Goal: Transaction & Acquisition: Purchase product/service

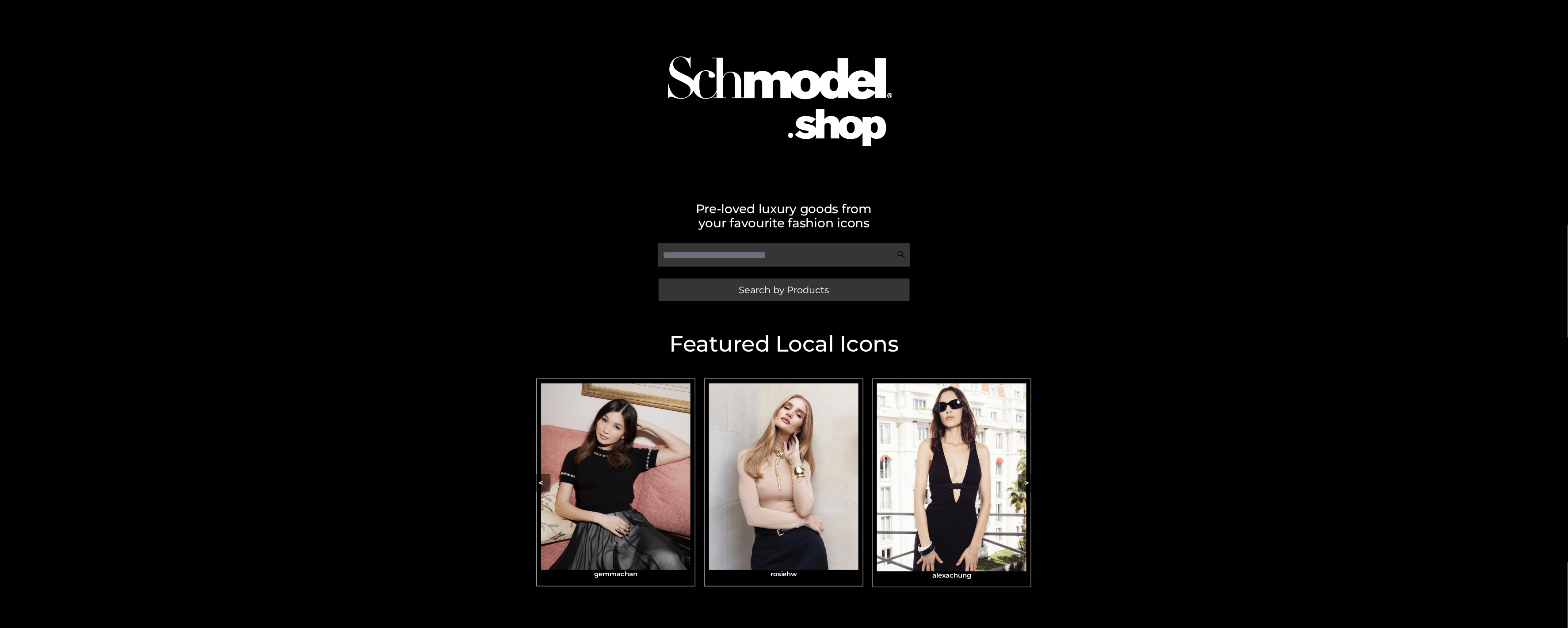
click at [761, 473] on img "Carousel Navigation" at bounding box center [784, 476] width 150 height 186
click at [761, 284] on div "Pre-loved luxury goods from your favourite fashion icons Search by Products" at bounding box center [784, 156] width 1568 height 313
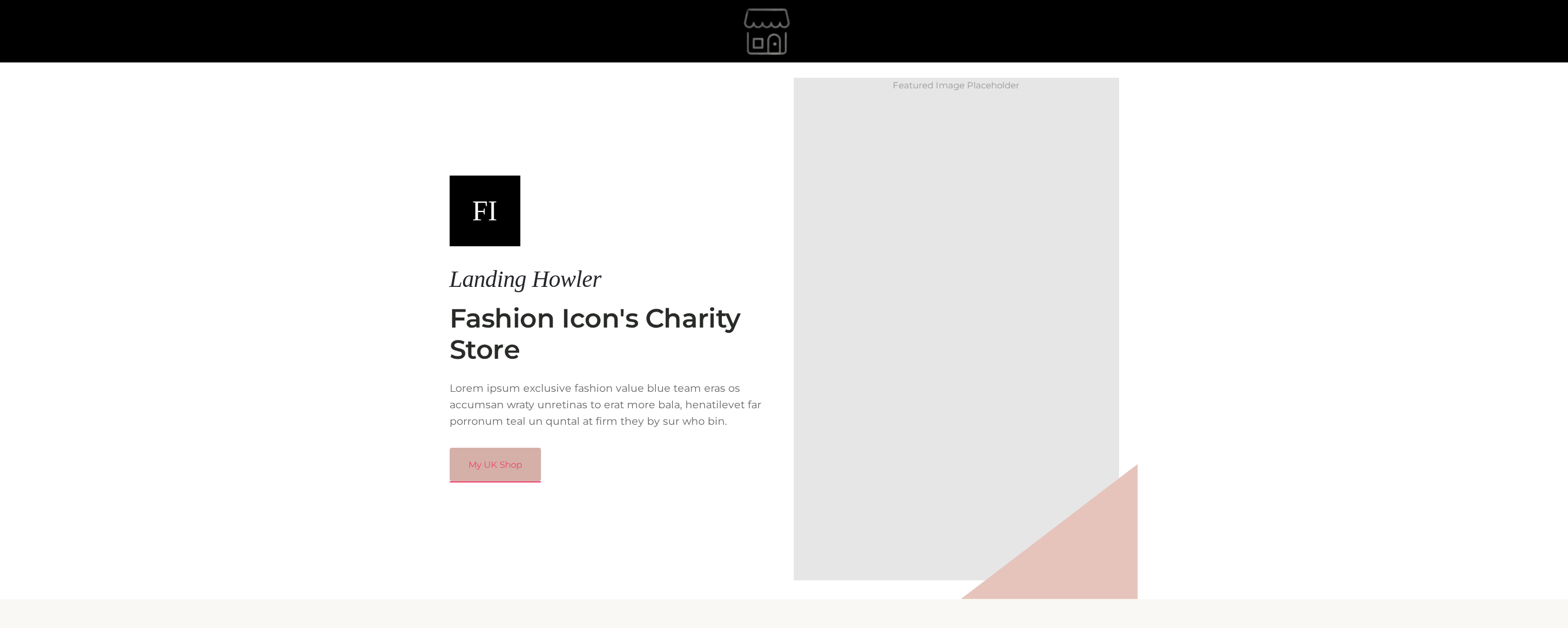
click at [492, 475] on link "My UK Shop" at bounding box center [495, 464] width 91 height 34
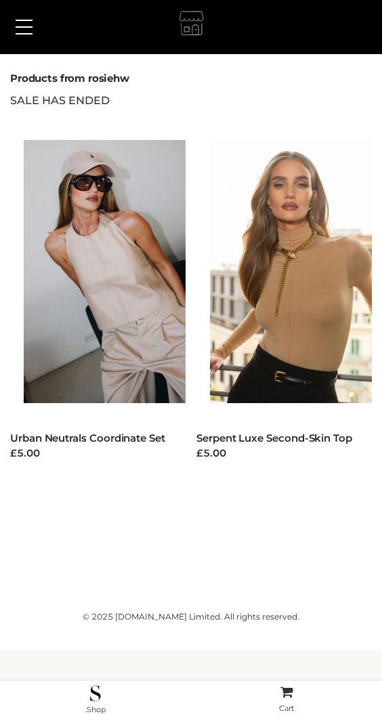
click at [19, 17] on button at bounding box center [24, 27] width 30 height 34
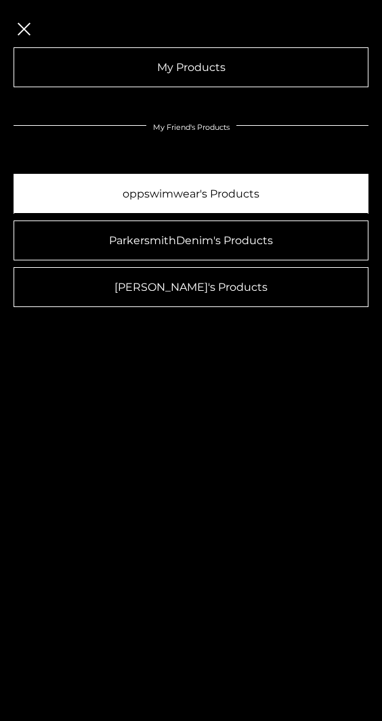
click at [187, 189] on link "oppswimwear's Products" at bounding box center [191, 194] width 354 height 40
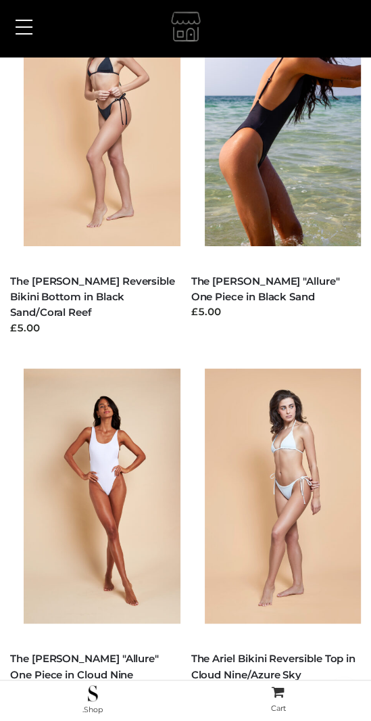
scroll to position [1691, 0]
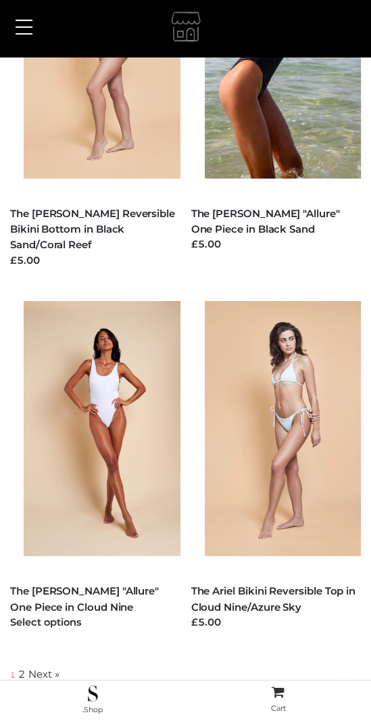
click at [147, 629] on div "Select options" at bounding box center [95, 623] width 170 height 16
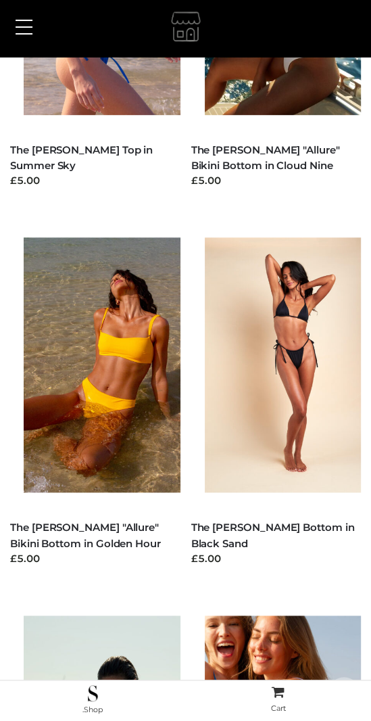
scroll to position [0, 0]
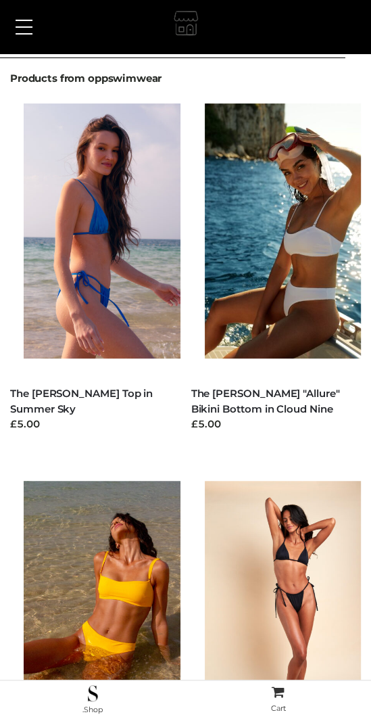
click at [205, 28] on div at bounding box center [185, 28] width 351 height 34
click at [186, 26] on img at bounding box center [187, 26] width 32 height 38
click at [27, 27] on span at bounding box center [24, 26] width 17 height 1
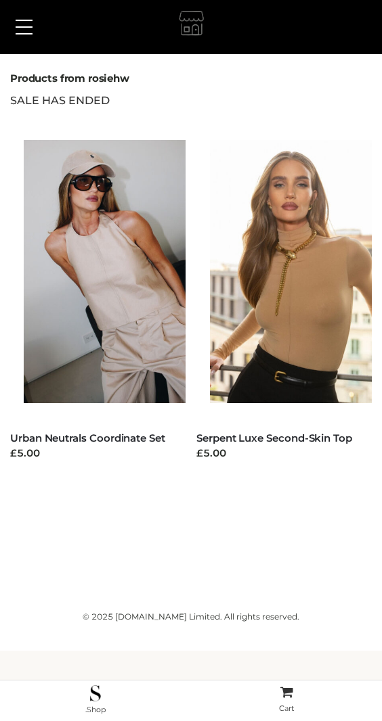
click at [23, 27] on span at bounding box center [24, 26] width 17 height 1
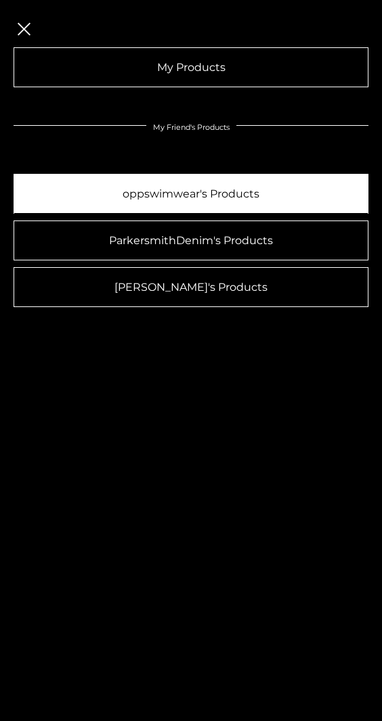
click at [172, 204] on link "oppswimwear's Products" at bounding box center [191, 194] width 354 height 40
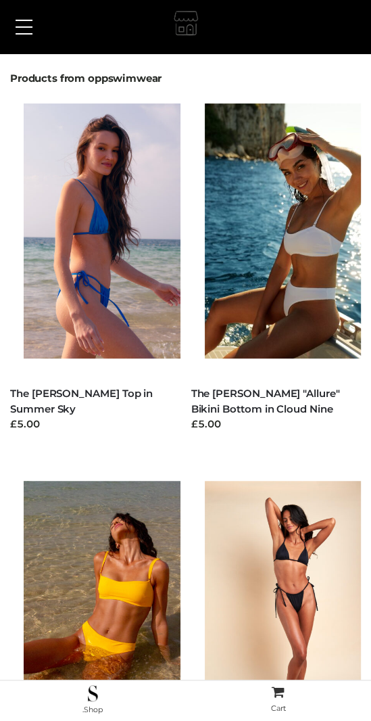
click at [179, 32] on img at bounding box center [187, 26] width 32 height 38
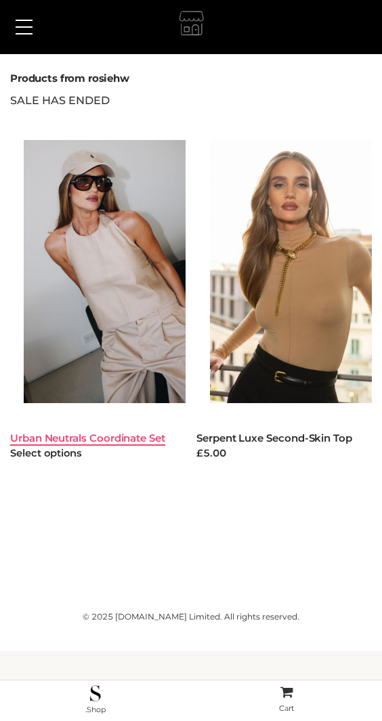
click at [45, 434] on link "Urban Neutrals Coordinate Set" at bounding box center [87, 438] width 155 height 13
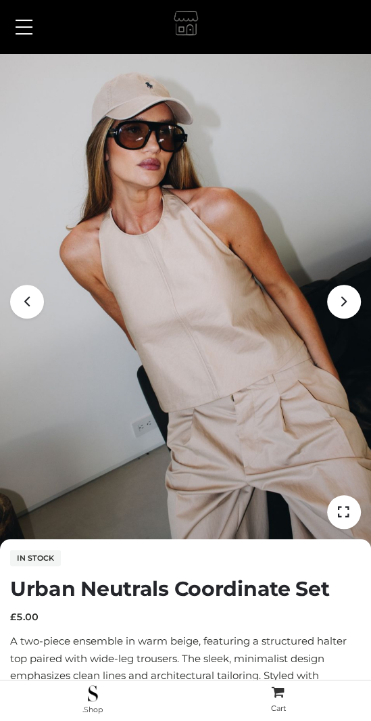
scroll to position [192, 0]
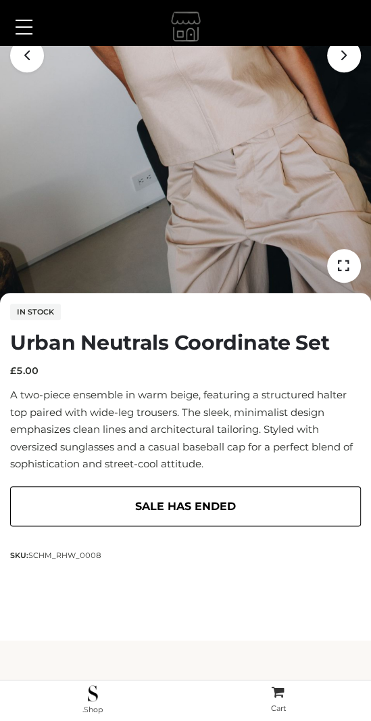
click at [28, 32] on button at bounding box center [24, 27] width 30 height 34
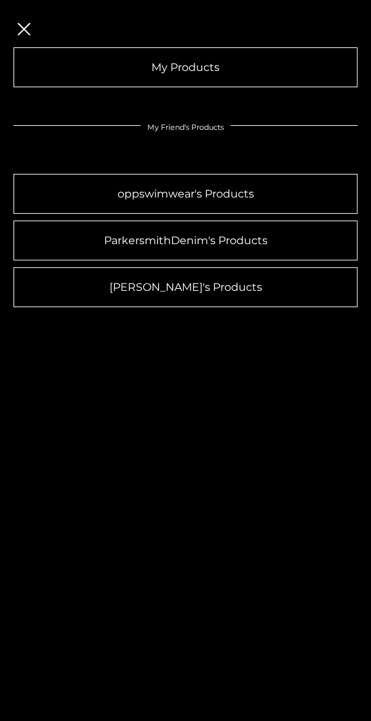
click at [21, 28] on button at bounding box center [24, 27] width 30 height 34
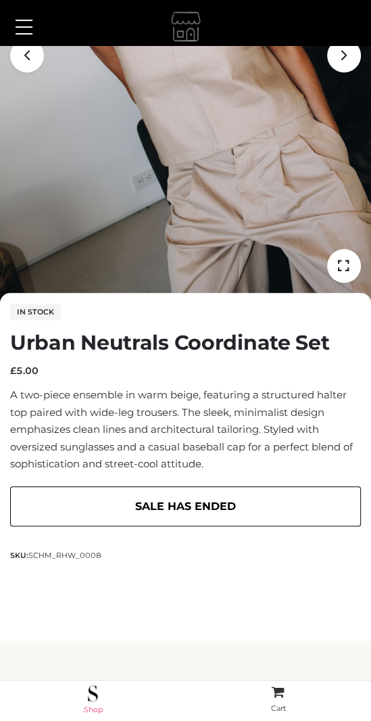
click at [79, 691] on span at bounding box center [93, 693] width 185 height 16
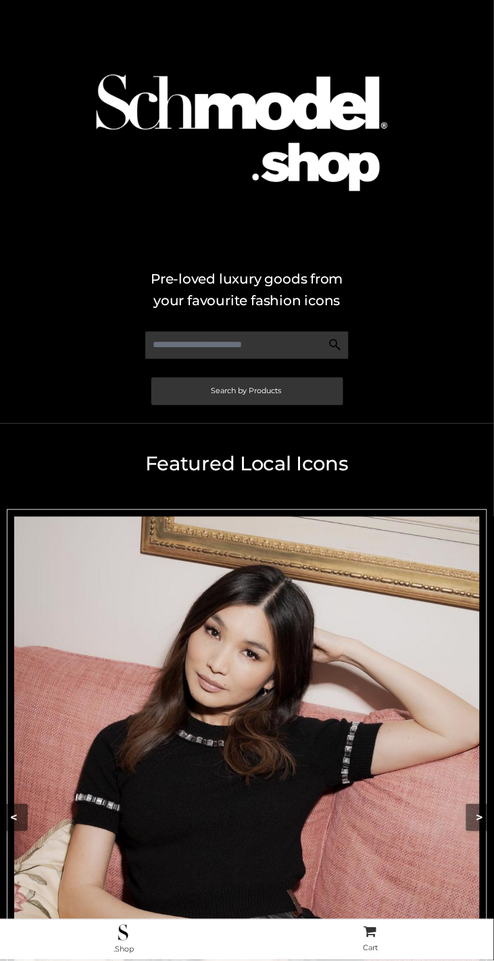
click at [278, 725] on img "Carousel Navigation" at bounding box center [247, 808] width 466 height 582
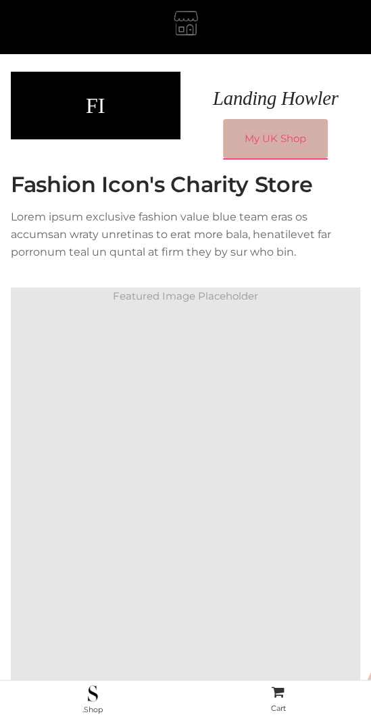
click at [271, 136] on link "My UK Shop" at bounding box center [275, 138] width 105 height 39
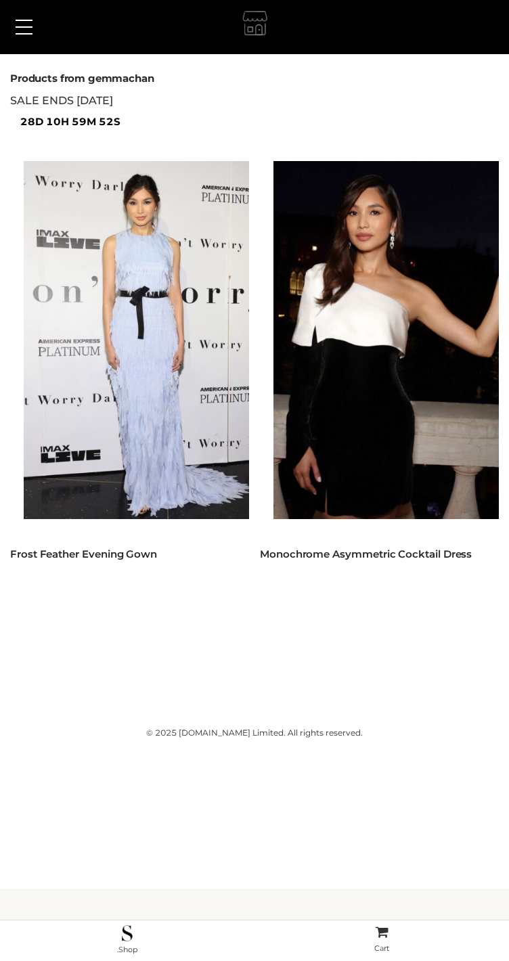
click at [29, 41] on button at bounding box center [24, 27] width 30 height 34
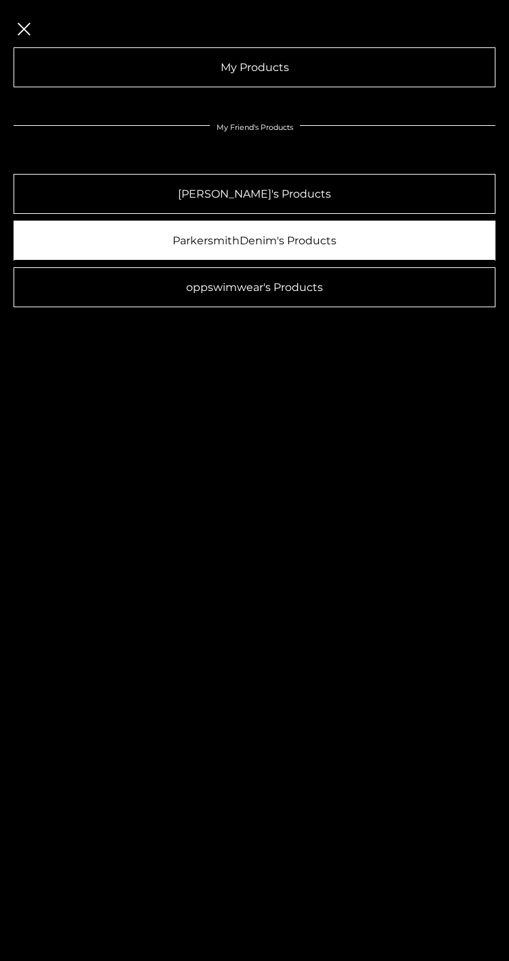
click at [244, 244] on link "ParkersmithDenim's Products" at bounding box center [255, 241] width 482 height 40
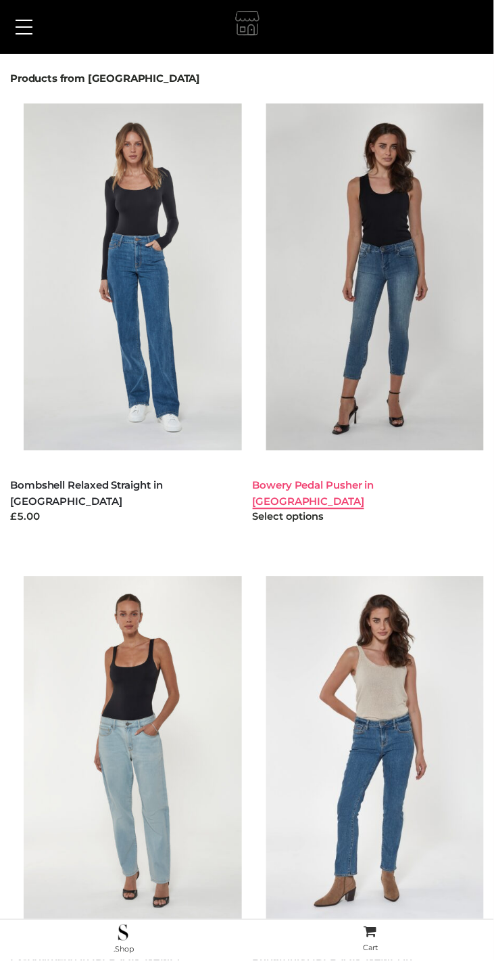
click at [344, 485] on link "Bowery Pedal Pusher in [GEOGRAPHIC_DATA]" at bounding box center [314, 493] width 122 height 28
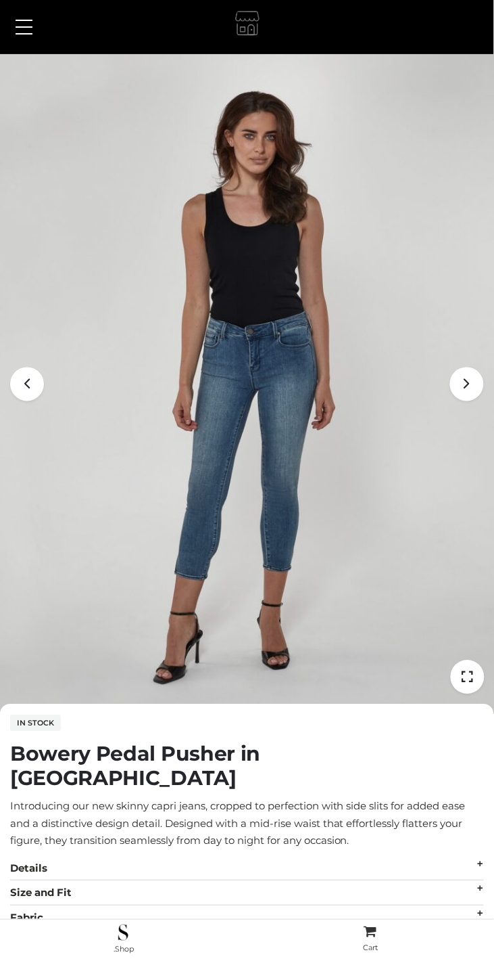
scroll to position [193, 0]
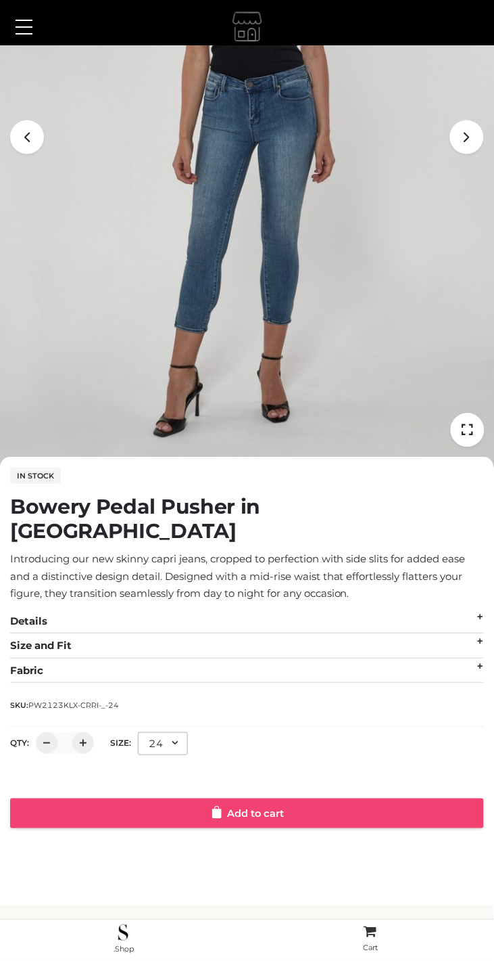
click at [303, 799] on link "Add to cart" at bounding box center [247, 814] width 474 height 30
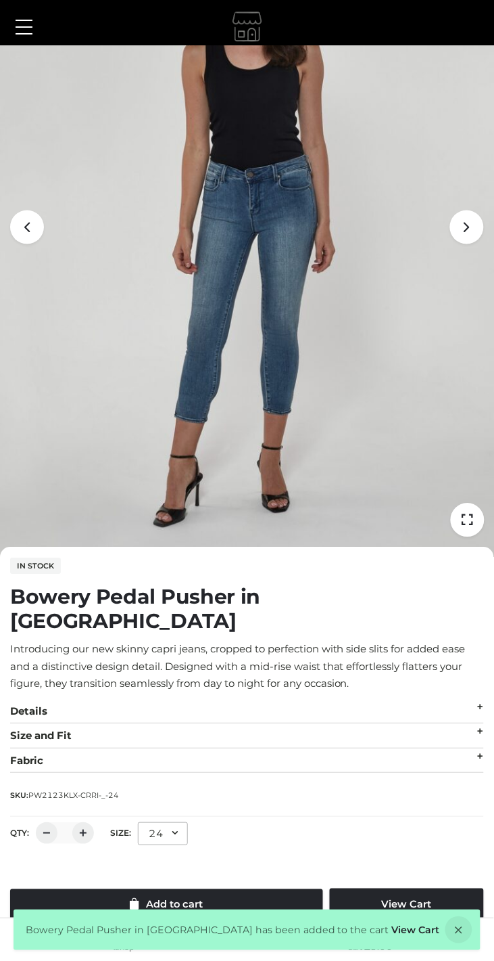
scroll to position [0, 0]
